Goal: Transaction & Acquisition: Purchase product/service

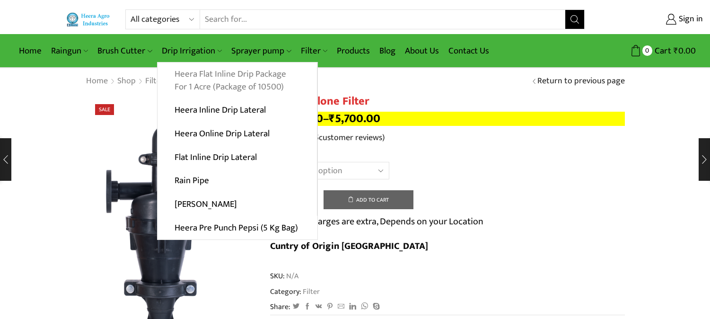
click at [192, 76] on link "Heera Flat Inline Drip Package For 1 Acre (Package of 10500)" at bounding box center [238, 80] width 160 height 36
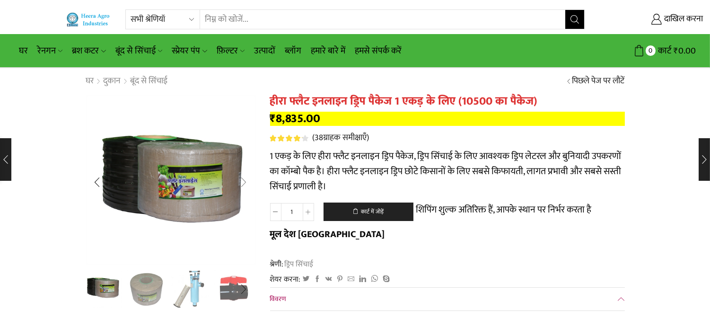
click at [243, 178] on div "अगली स्लाइड" at bounding box center [244, 182] width 24 height 24
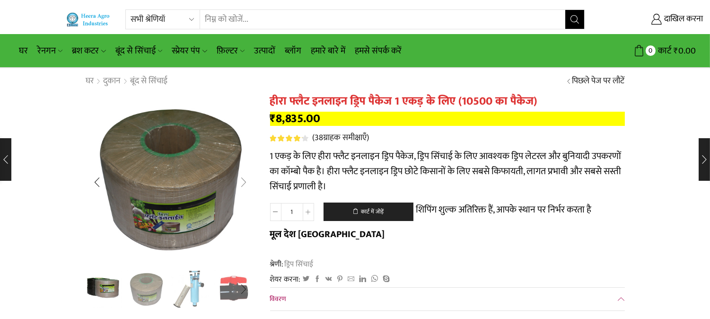
click at [243, 186] on div "अगली स्लाइड" at bounding box center [244, 182] width 24 height 24
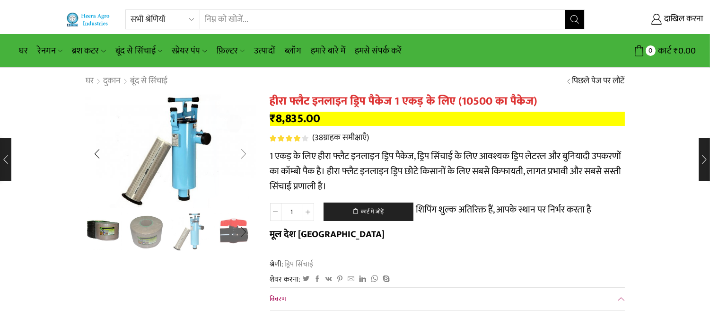
click at [247, 158] on div "अगली स्लाइड" at bounding box center [244, 154] width 24 height 24
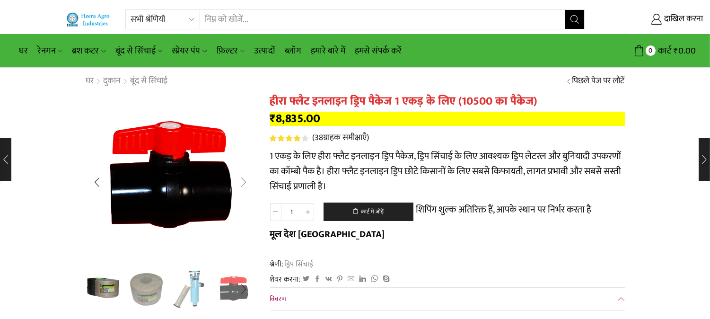
click at [248, 187] on div "अगली स्लाइड" at bounding box center [244, 182] width 24 height 24
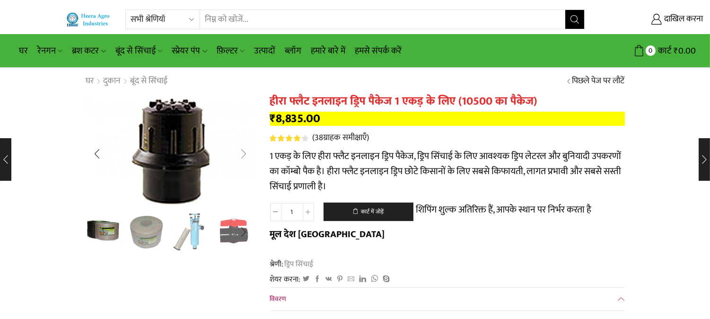
click at [253, 152] on div "अगली स्लाइड" at bounding box center [244, 154] width 24 height 24
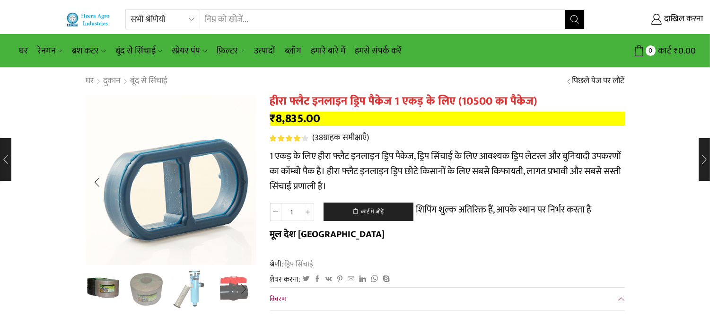
click at [230, 149] on img "6 / 10" at bounding box center [176, 192] width 237 height 237
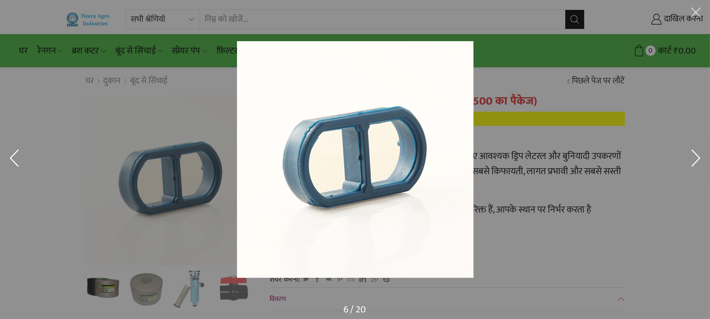
click at [498, 164] on div at bounding box center [540, 177] width 606 height 272
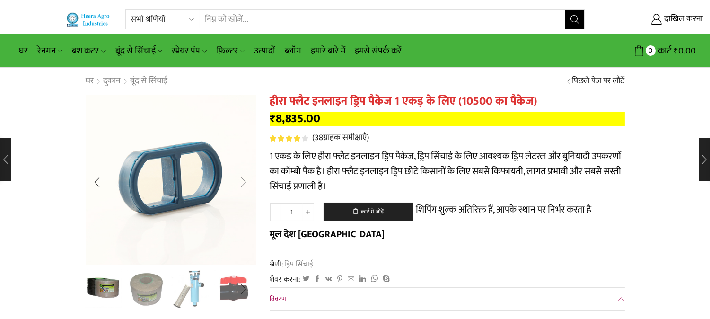
click at [249, 179] on div "अगली स्लाइड" at bounding box center [244, 182] width 24 height 24
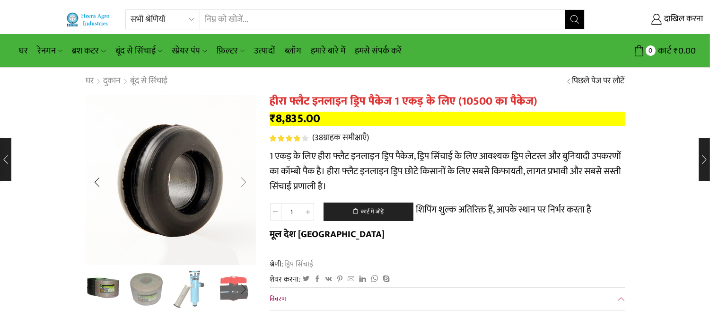
click at [240, 190] on div "अगली स्लाइड" at bounding box center [244, 182] width 24 height 24
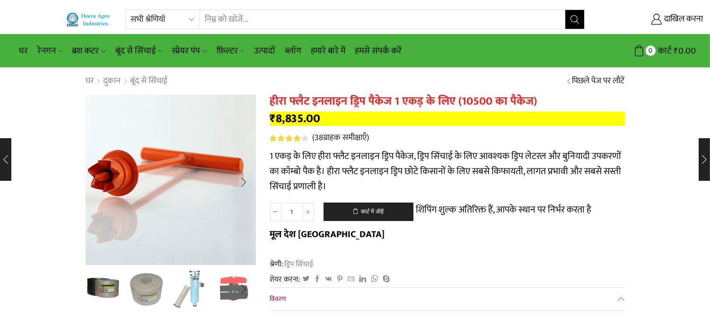
click at [210, 178] on img "8 / 10" at bounding box center [151, 180] width 237 height 237
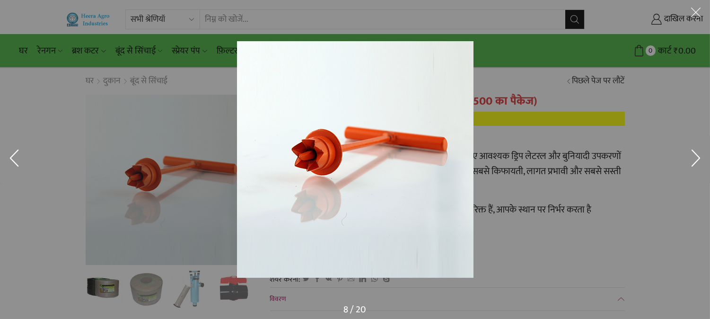
click at [185, 179] on div at bounding box center [355, 159] width 710 height 319
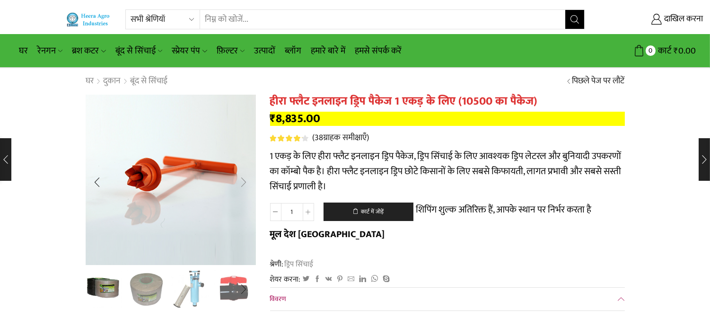
click at [243, 177] on div "अगली स्लाइड" at bounding box center [244, 182] width 24 height 24
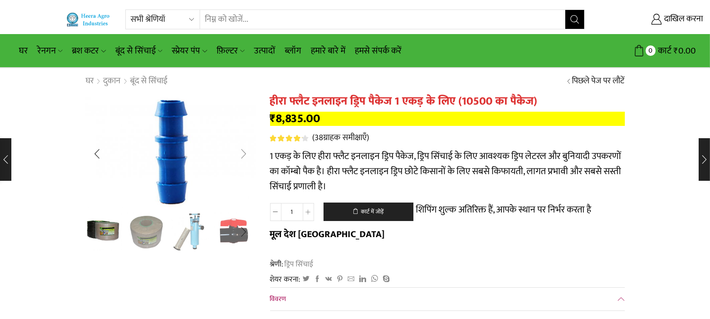
click at [239, 160] on div "अगली स्लाइड" at bounding box center [244, 154] width 24 height 24
